Goal: Information Seeking & Learning: Learn about a topic

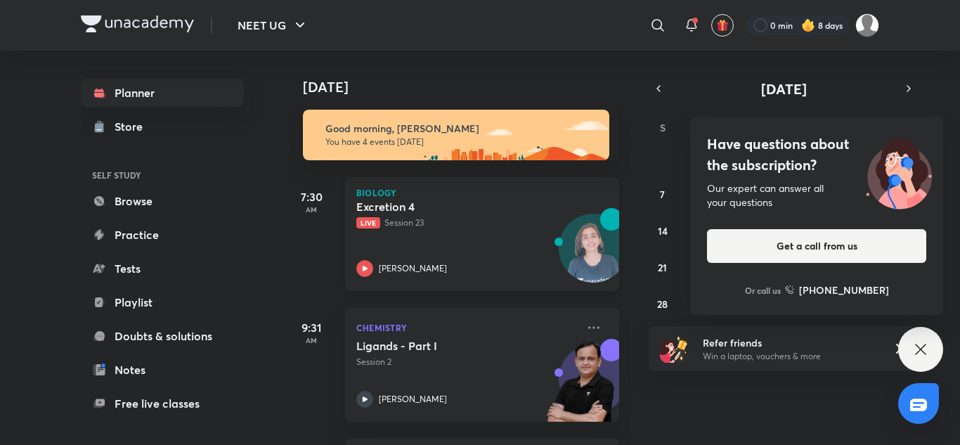
click at [443, 253] on div "Excretion 4 Live Session 23 Dr. Rakshita Singh" at bounding box center [466, 237] width 221 height 77
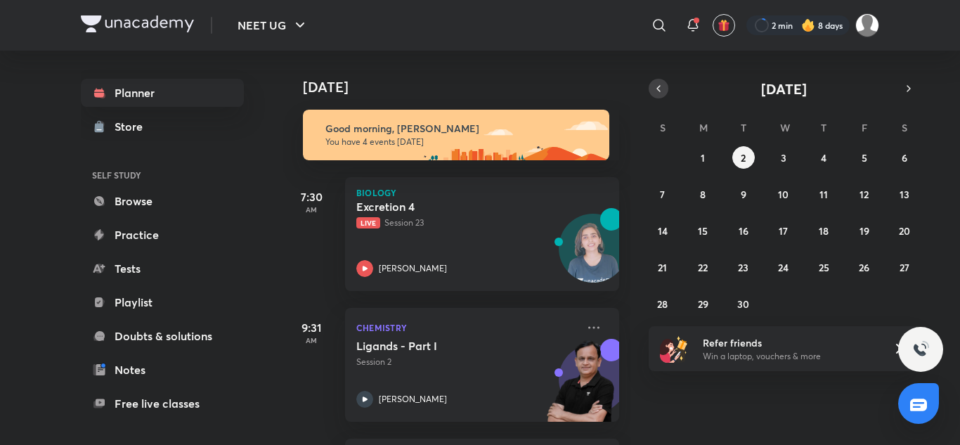
click at [654, 89] on icon "button" at bounding box center [658, 88] width 11 height 13
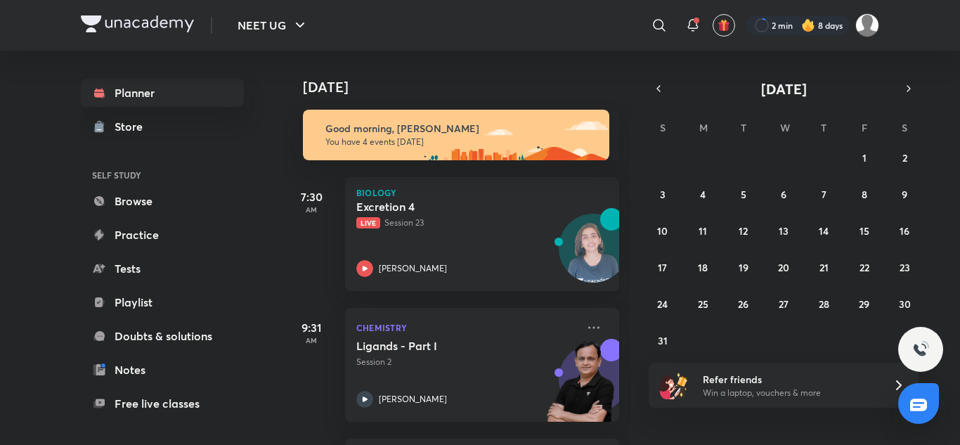
click at [921, 311] on div "[DATE] Good morning, [PERSON_NAME] You have 4 events [DATE] 7:30 AM Biology Exc…" at bounding box center [620, 248] width 674 height 394
click at [898, 328] on div "27 28 29 30 31 1 2 3 4 5 6 7 8 9 10 11 12 13 14 15 16 17 18 19 20 21 22 23 24 2…" at bounding box center [783, 248] width 270 height 205
click at [904, 307] on abbr "30" at bounding box center [904, 303] width 12 height 13
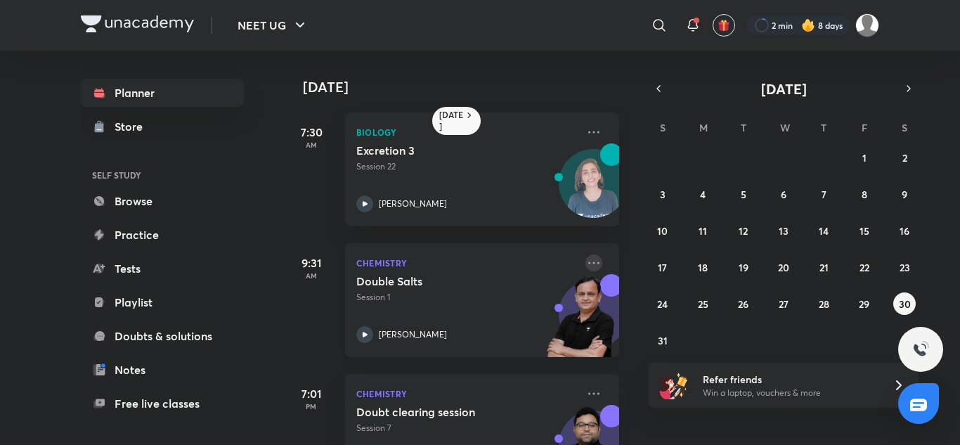
click at [585, 265] on icon at bounding box center [593, 262] width 17 height 17
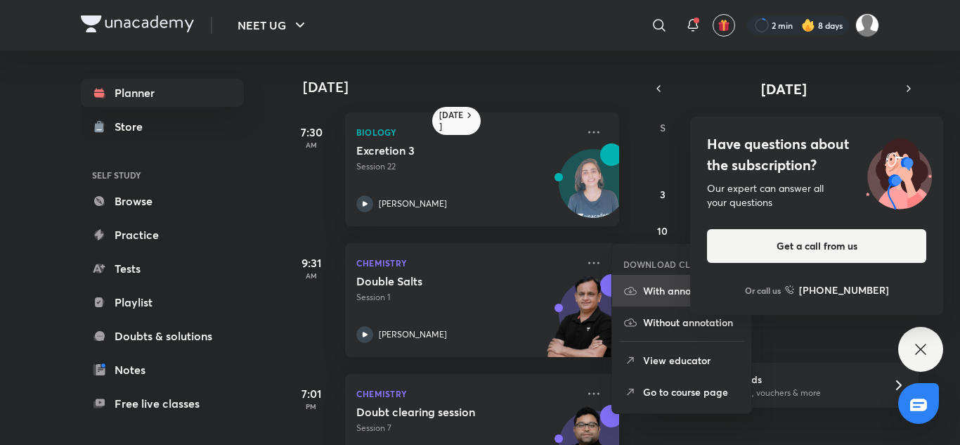
click at [652, 294] on p "With annotation" at bounding box center [691, 290] width 97 height 15
